Goal: Communication & Community: Answer question/provide support

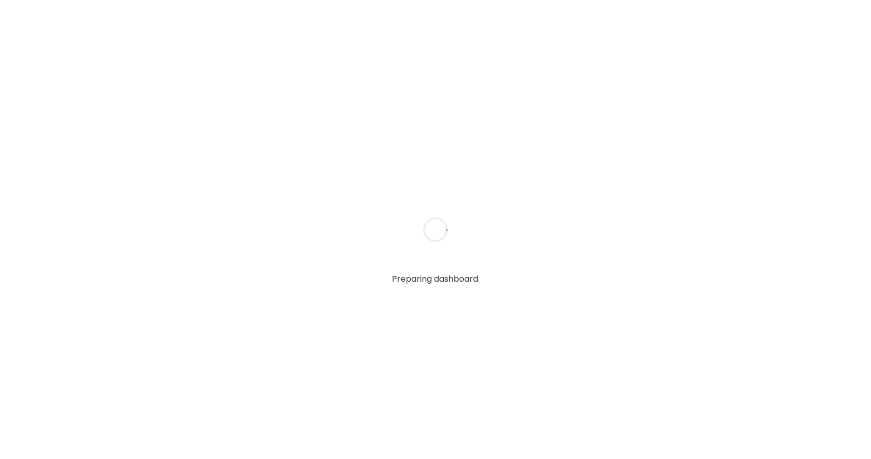
type textarea "**********"
type input "*****"
type input "**********"
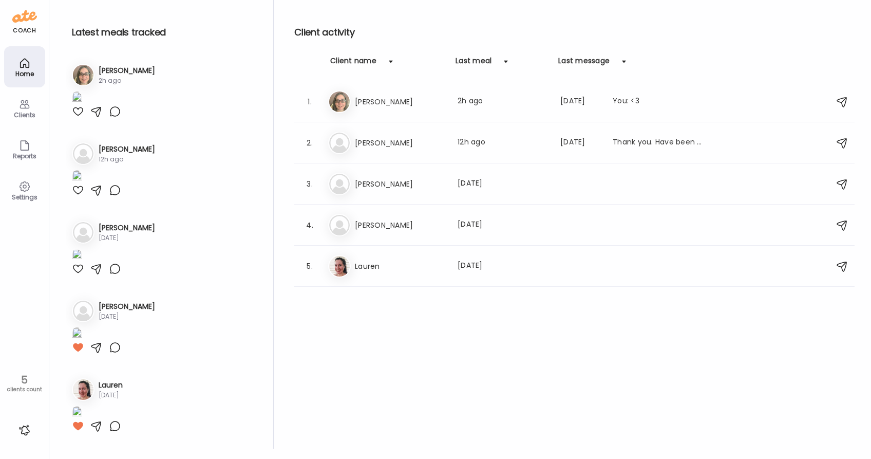
click at [79, 118] on div at bounding box center [78, 111] width 12 height 12
click at [367, 140] on h3 "[PERSON_NAME]" at bounding box center [400, 143] width 90 height 12
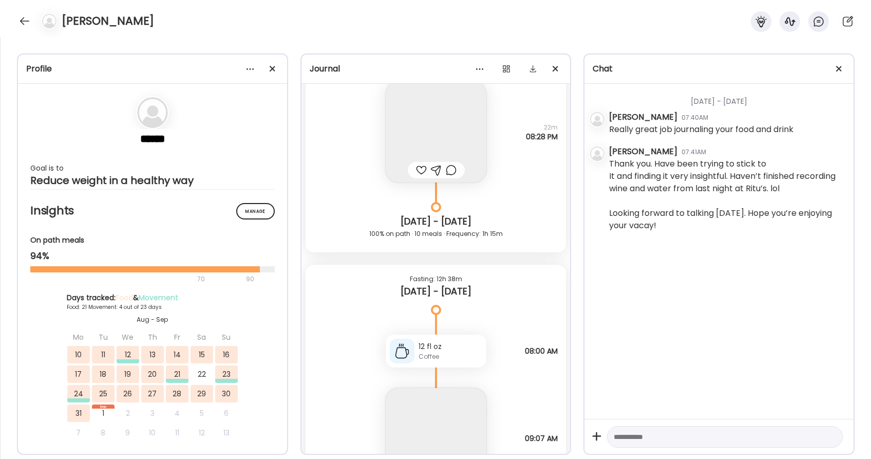
scroll to position [29059, 0]
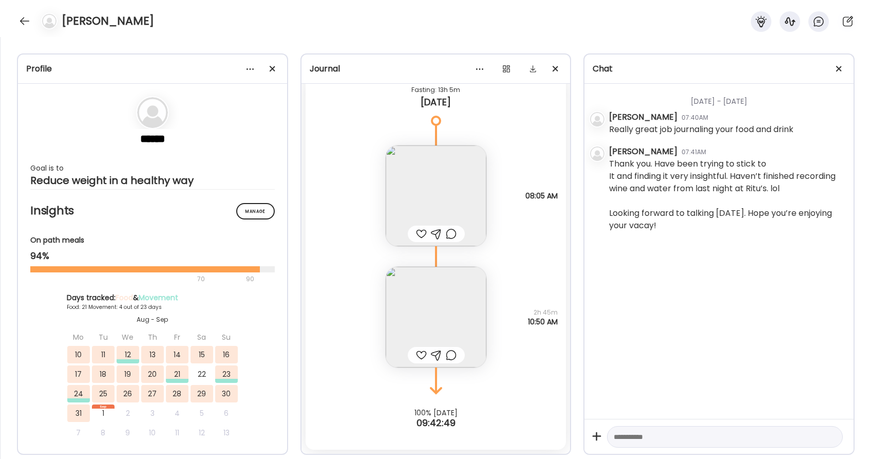
click at [421, 352] on div at bounding box center [421, 355] width 11 height 12
click at [423, 234] on div at bounding box center [421, 234] width 11 height 12
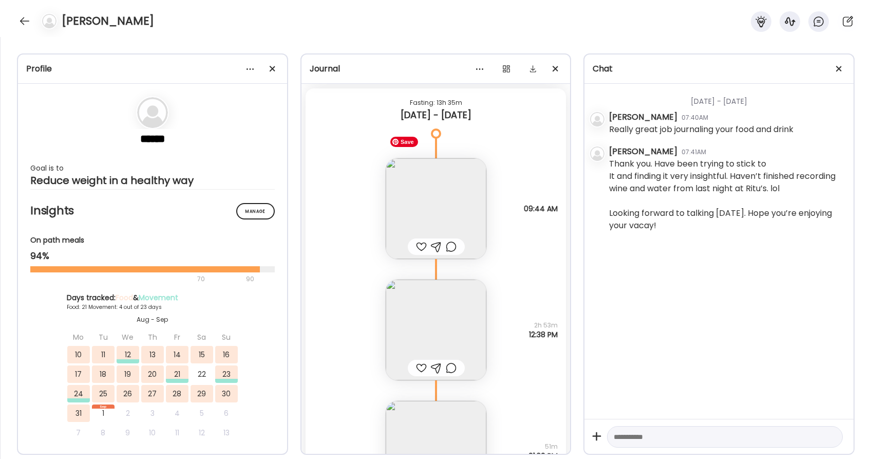
scroll to position [27488, 0]
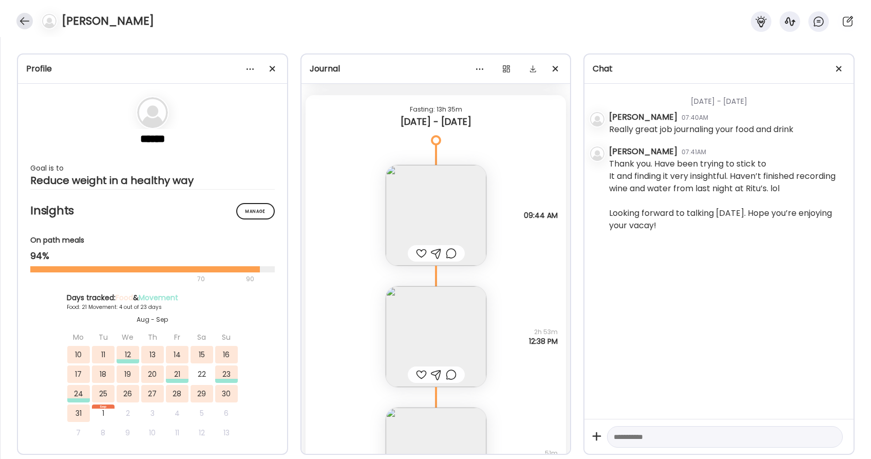
click at [22, 27] on div at bounding box center [24, 21] width 16 height 16
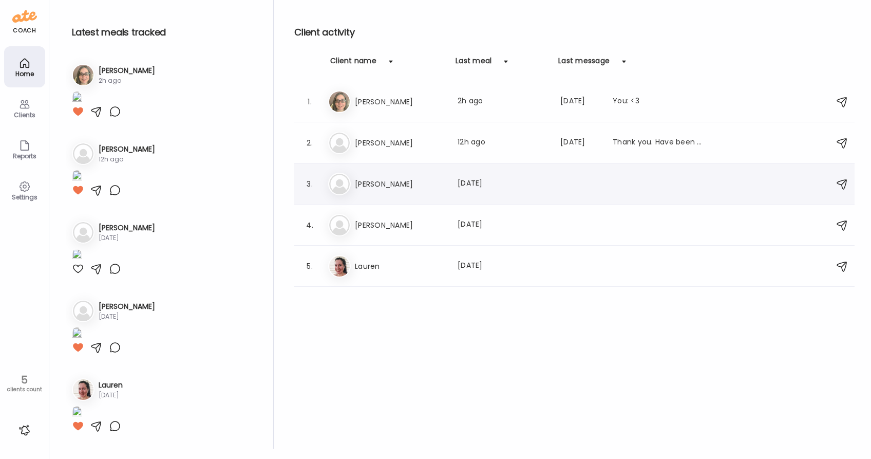
click at [381, 194] on div "Pa [PERSON_NAME] meal: [DATE]" at bounding box center [576, 184] width 496 height 23
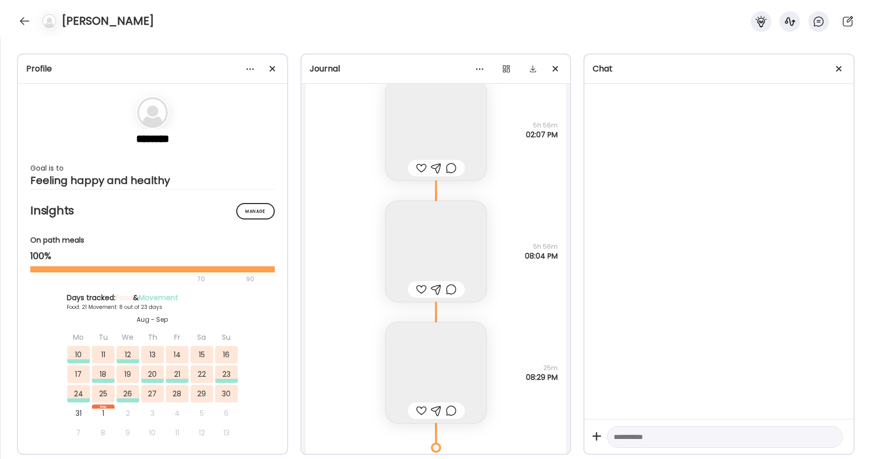
scroll to position [29946, 0]
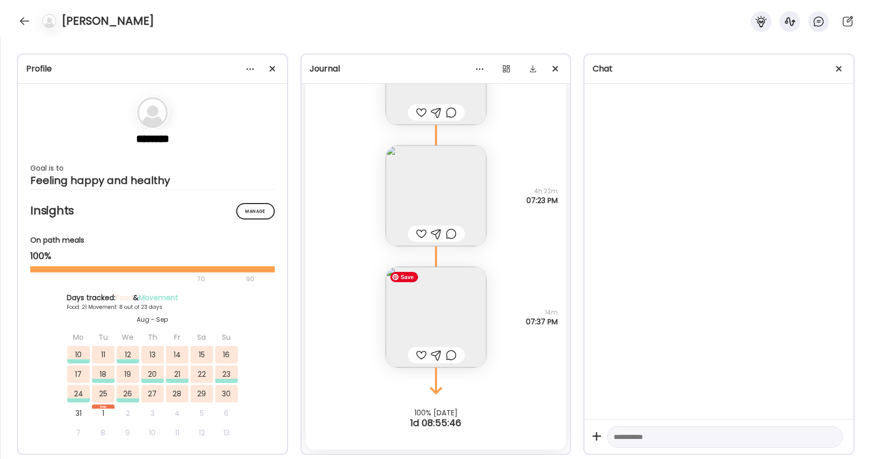
click at [455, 314] on img at bounding box center [436, 317] width 101 height 101
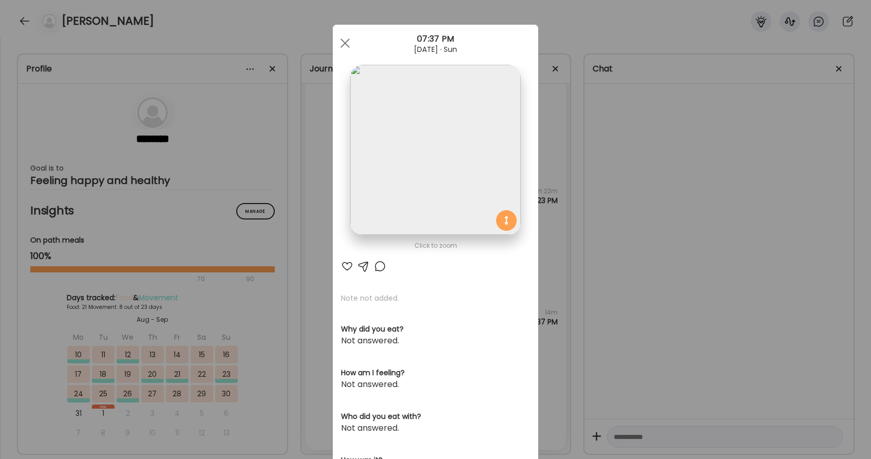
click at [346, 268] on div at bounding box center [347, 266] width 12 height 12
click at [349, 41] on div at bounding box center [345, 43] width 21 height 21
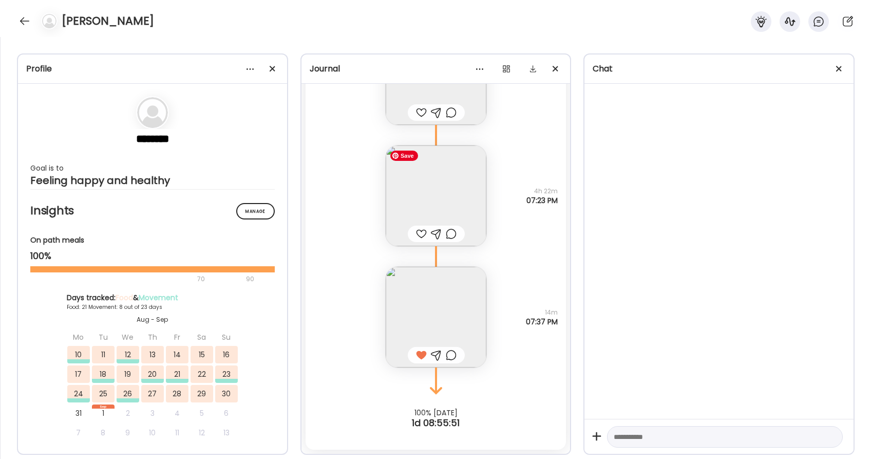
click at [446, 195] on img at bounding box center [436, 195] width 101 height 101
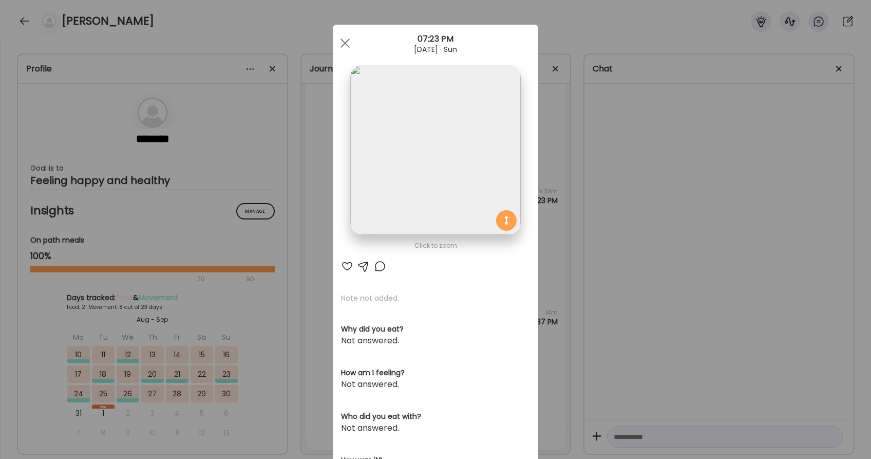
click at [348, 267] on div at bounding box center [347, 266] width 12 height 12
click at [349, 45] on div at bounding box center [345, 43] width 21 height 21
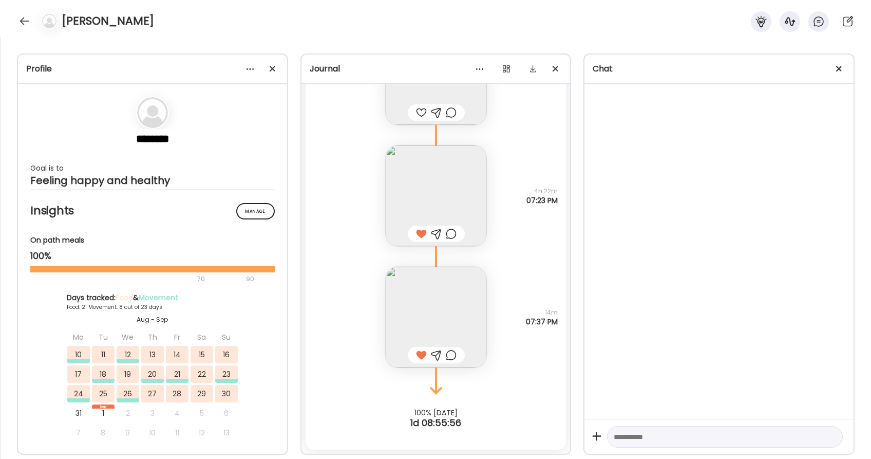
click at [452, 237] on div at bounding box center [451, 234] width 11 height 12
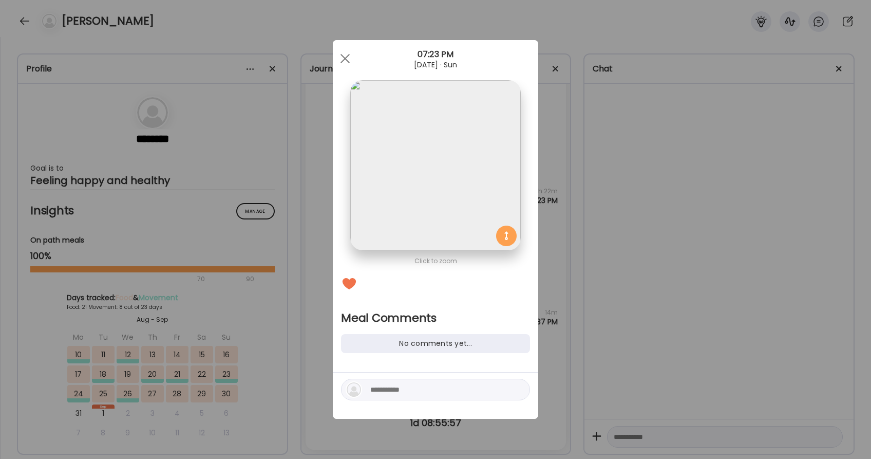
click at [425, 390] on textarea at bounding box center [439, 389] width 139 height 12
type textarea "**********"
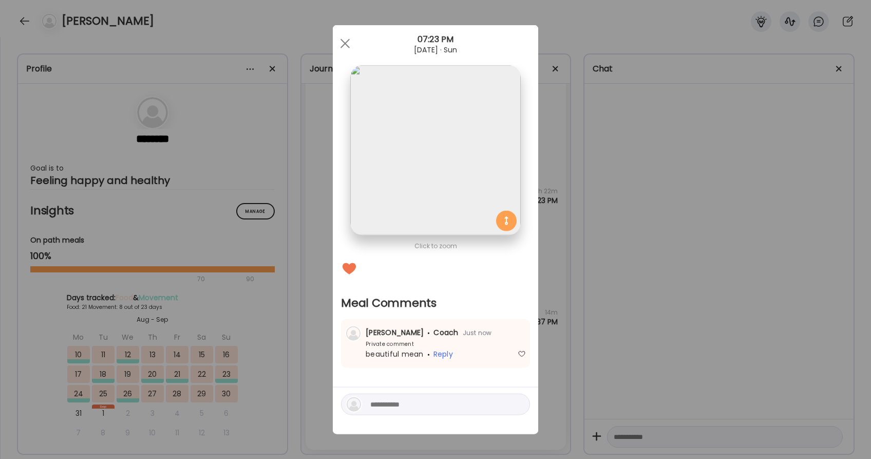
click at [397, 407] on textarea at bounding box center [439, 404] width 139 height 12
type textarea "****"
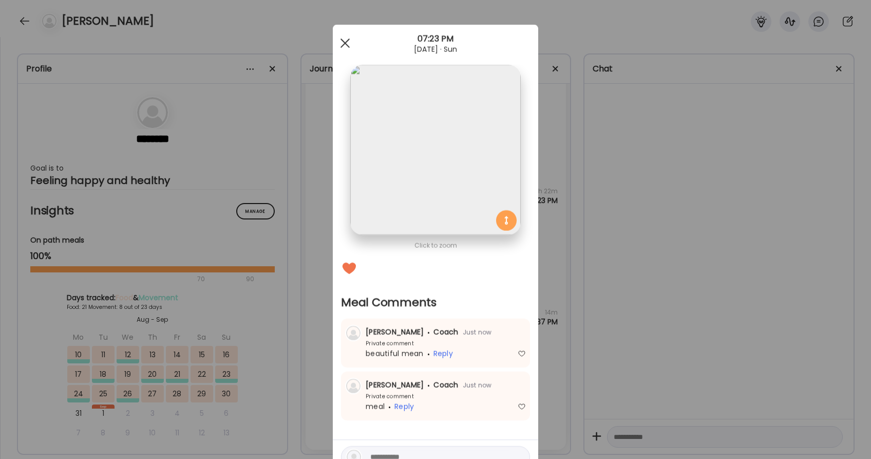
click at [344, 42] on span at bounding box center [344, 43] width 9 height 9
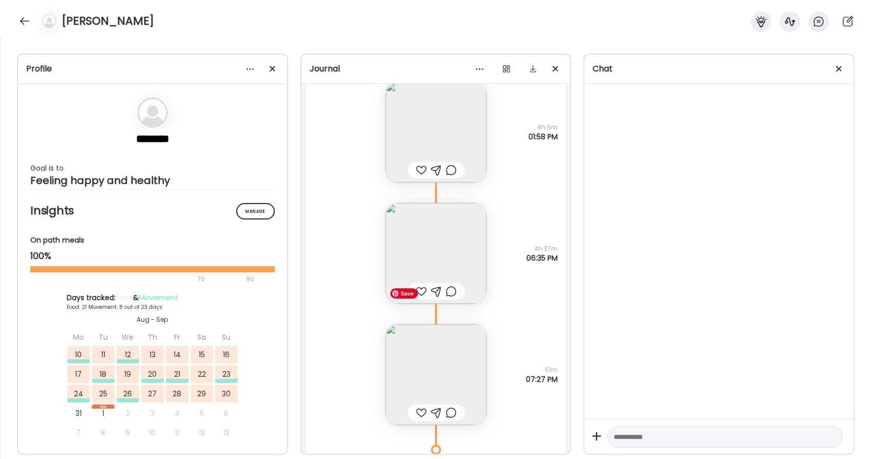
scroll to position [29261, 0]
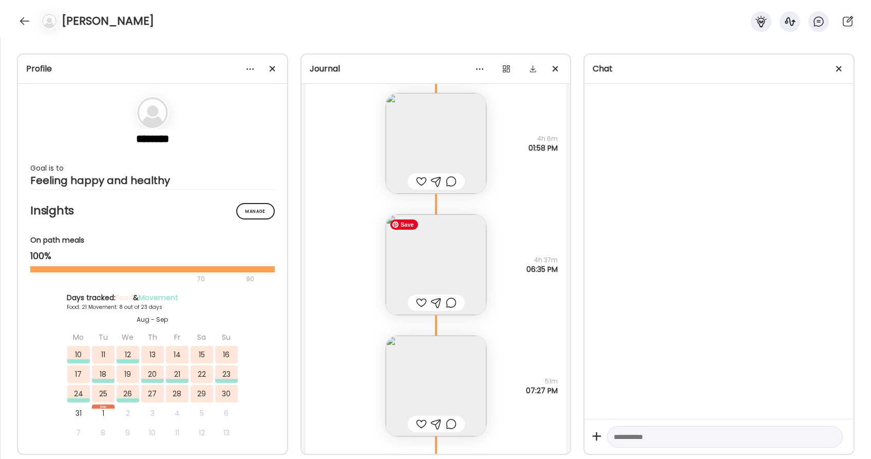
click at [448, 271] on img at bounding box center [436, 264] width 101 height 101
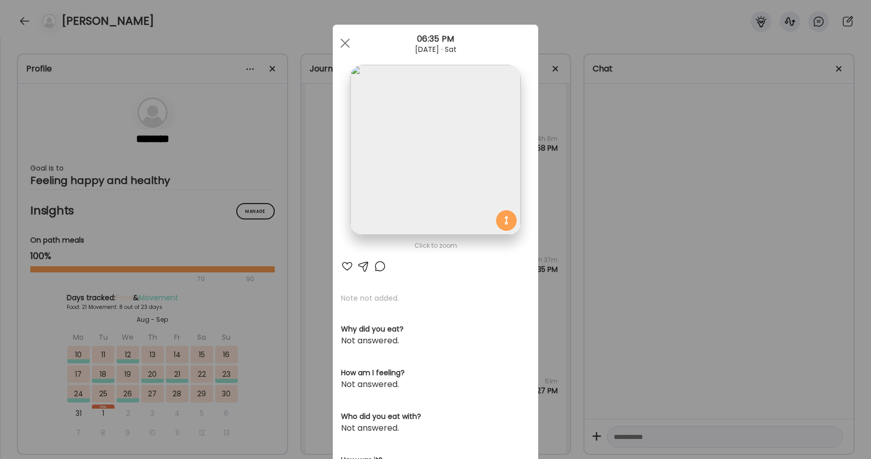
click at [346, 267] on div at bounding box center [347, 266] width 12 height 12
click at [426, 163] on img at bounding box center [435, 150] width 170 height 170
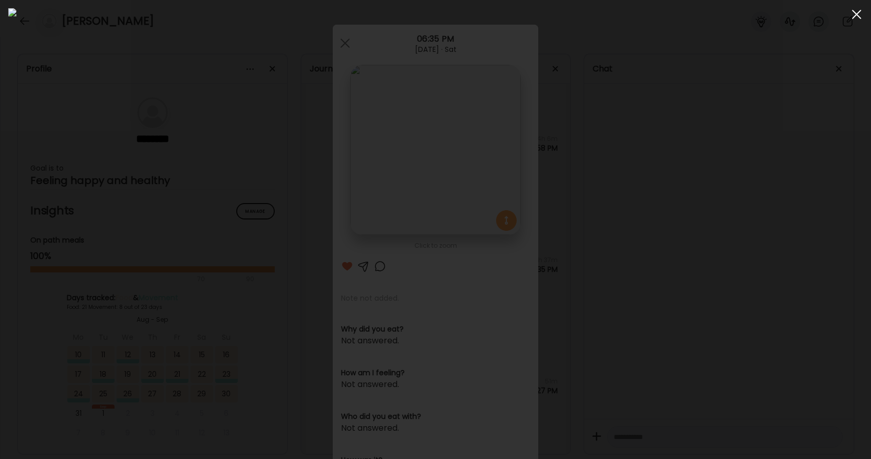
click at [856, 14] on span at bounding box center [856, 14] width 9 height 9
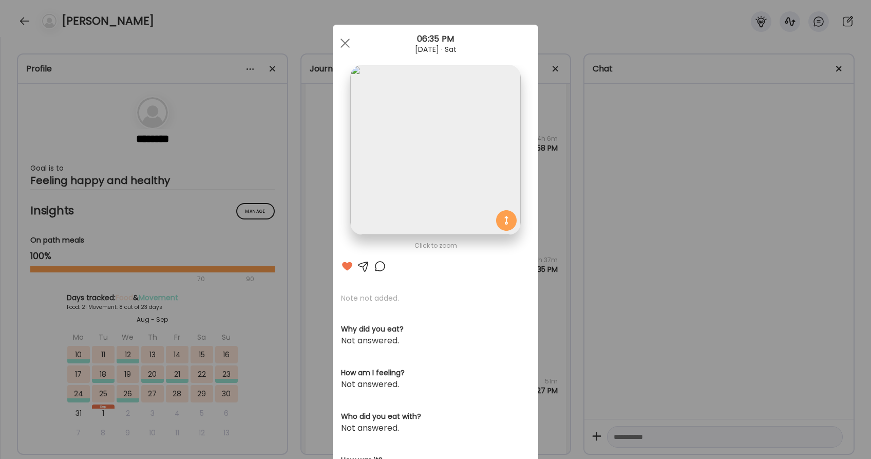
click at [381, 267] on div at bounding box center [380, 266] width 12 height 12
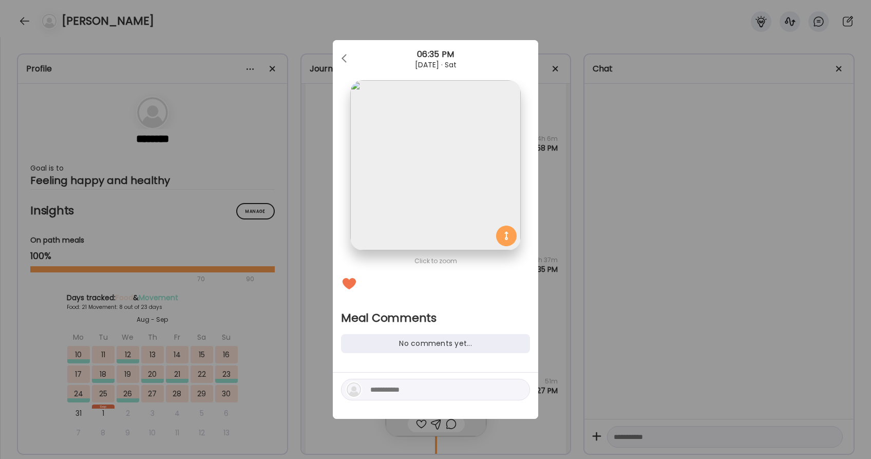
click at [389, 390] on textarea at bounding box center [439, 389] width 139 height 12
type textarea "**********"
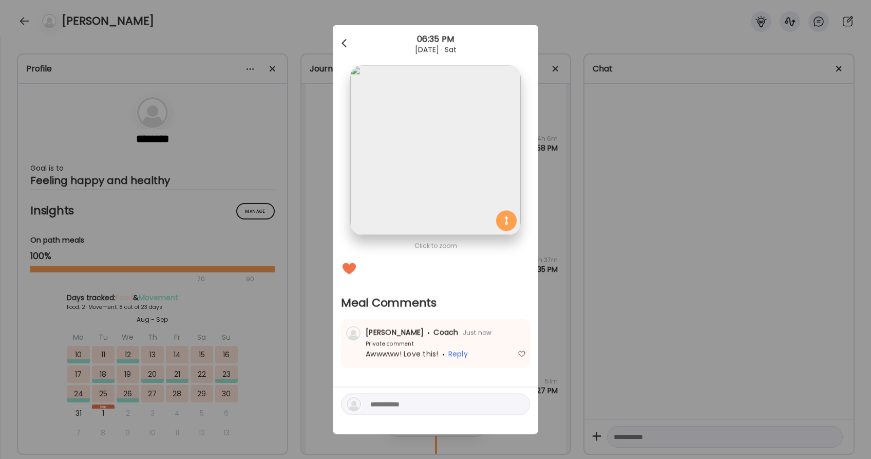
click at [348, 42] on div at bounding box center [345, 43] width 21 height 21
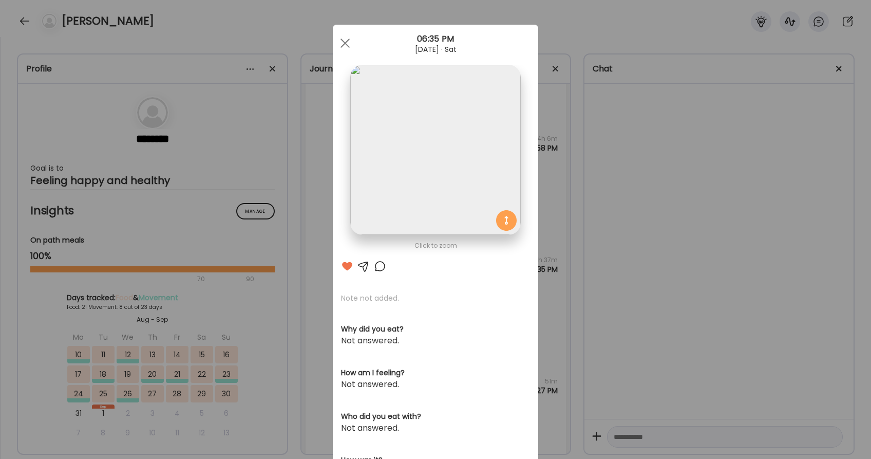
click at [348, 42] on div at bounding box center [345, 43] width 21 height 21
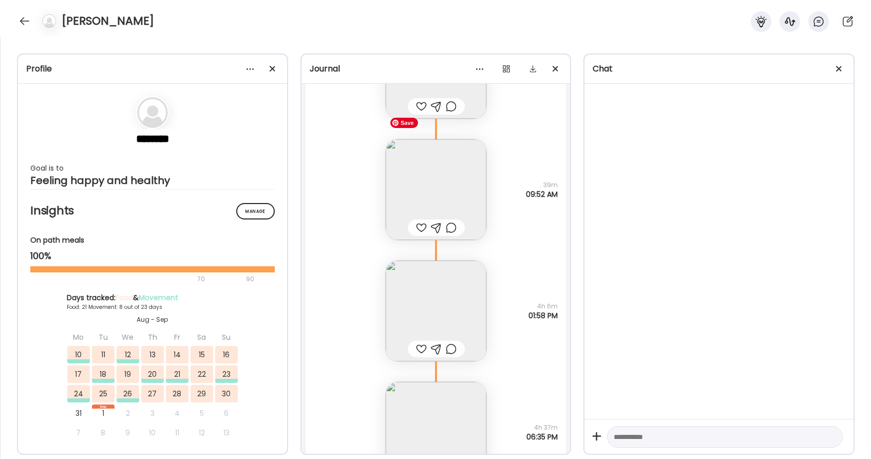
scroll to position [29069, 0]
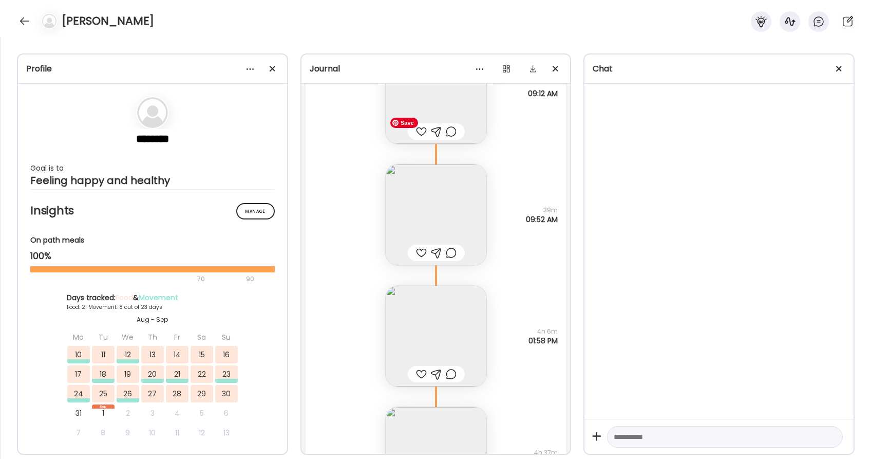
click at [458, 212] on img at bounding box center [436, 214] width 101 height 101
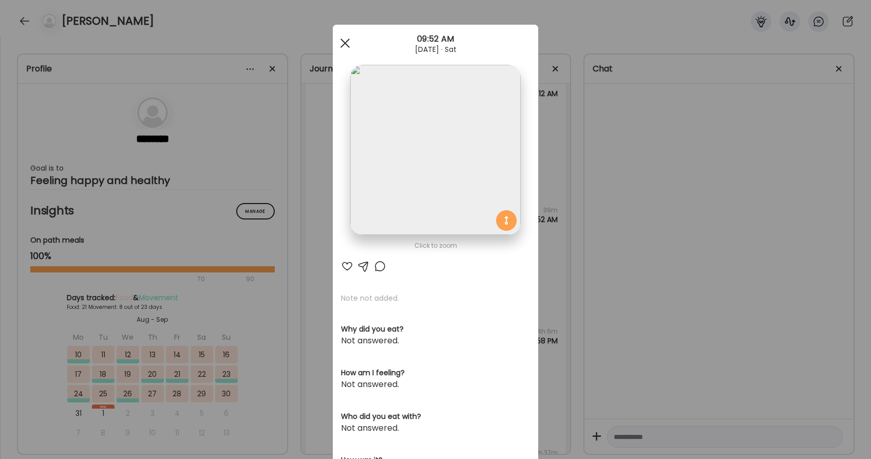
click at [343, 36] on div at bounding box center [345, 43] width 21 height 21
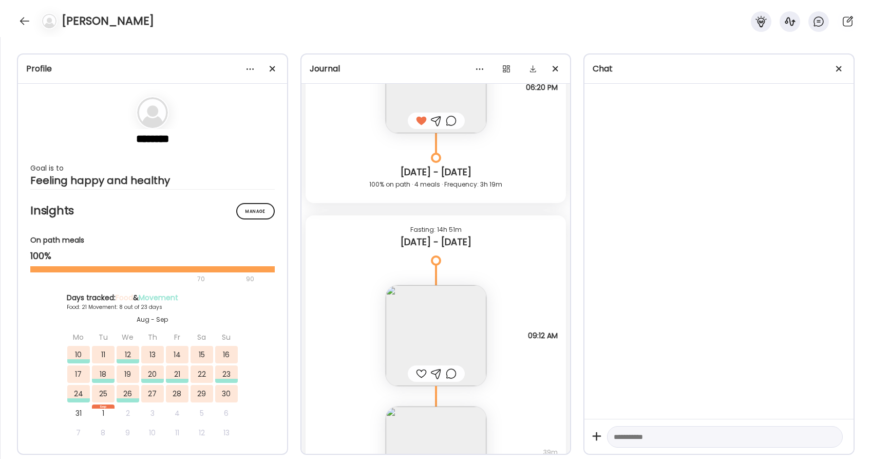
scroll to position [28829, 0]
